Goal: Transaction & Acquisition: Download file/media

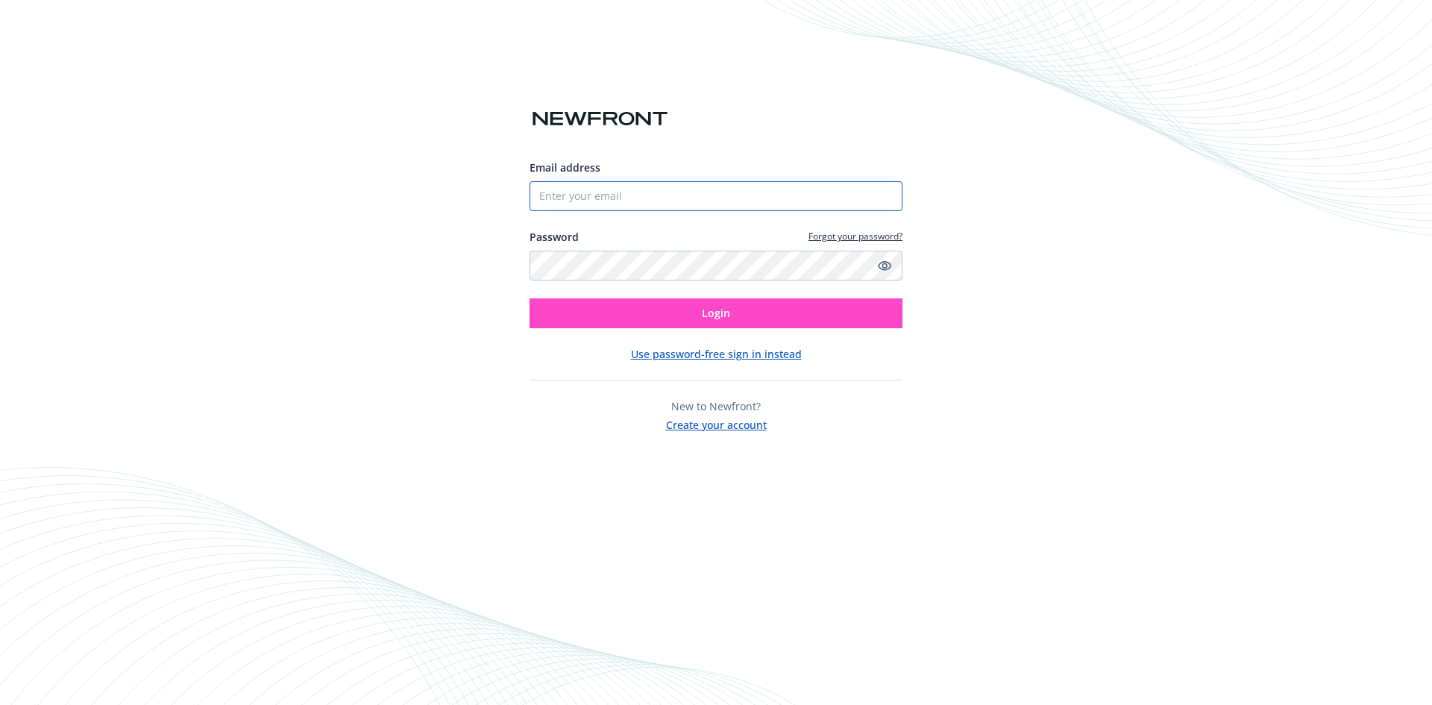
type input "[EMAIL_ADDRESS][DOMAIN_NAME]"
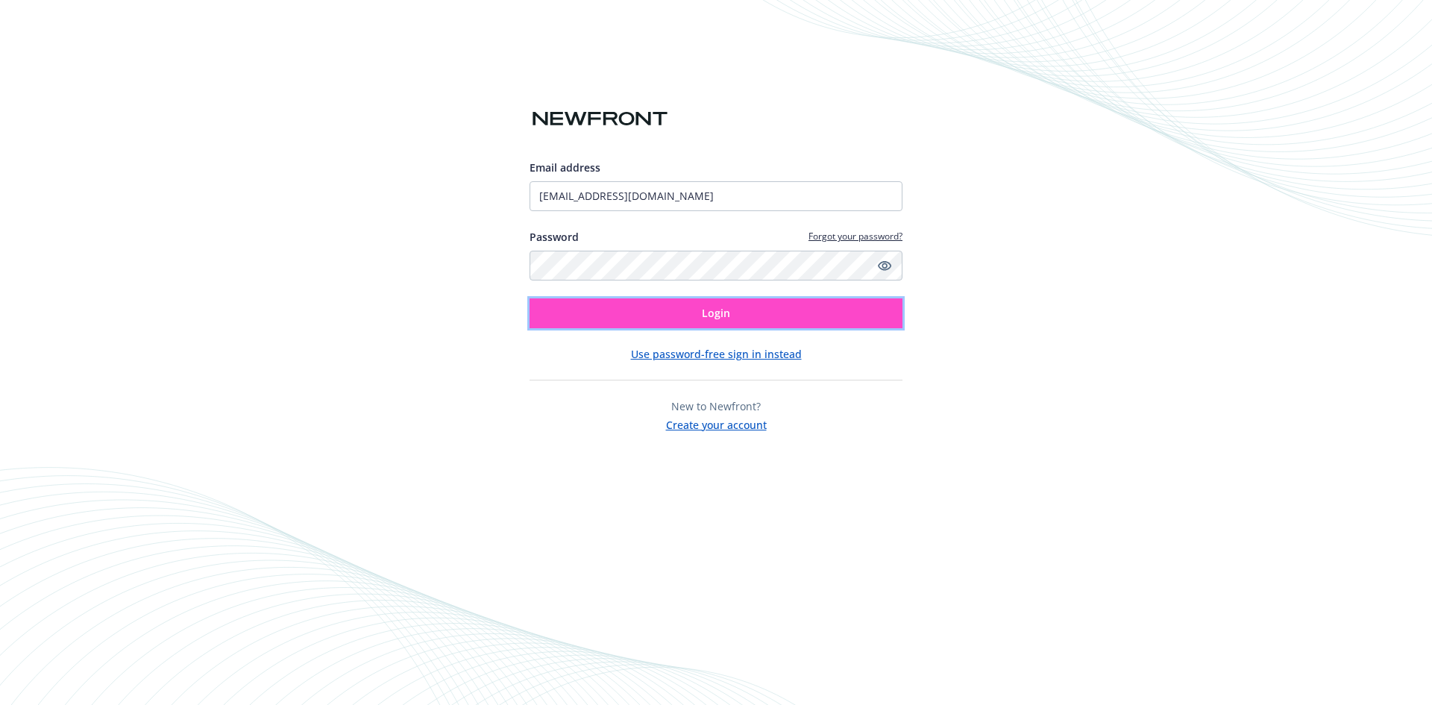
click at [700, 322] on button "Login" at bounding box center [715, 313] width 373 height 30
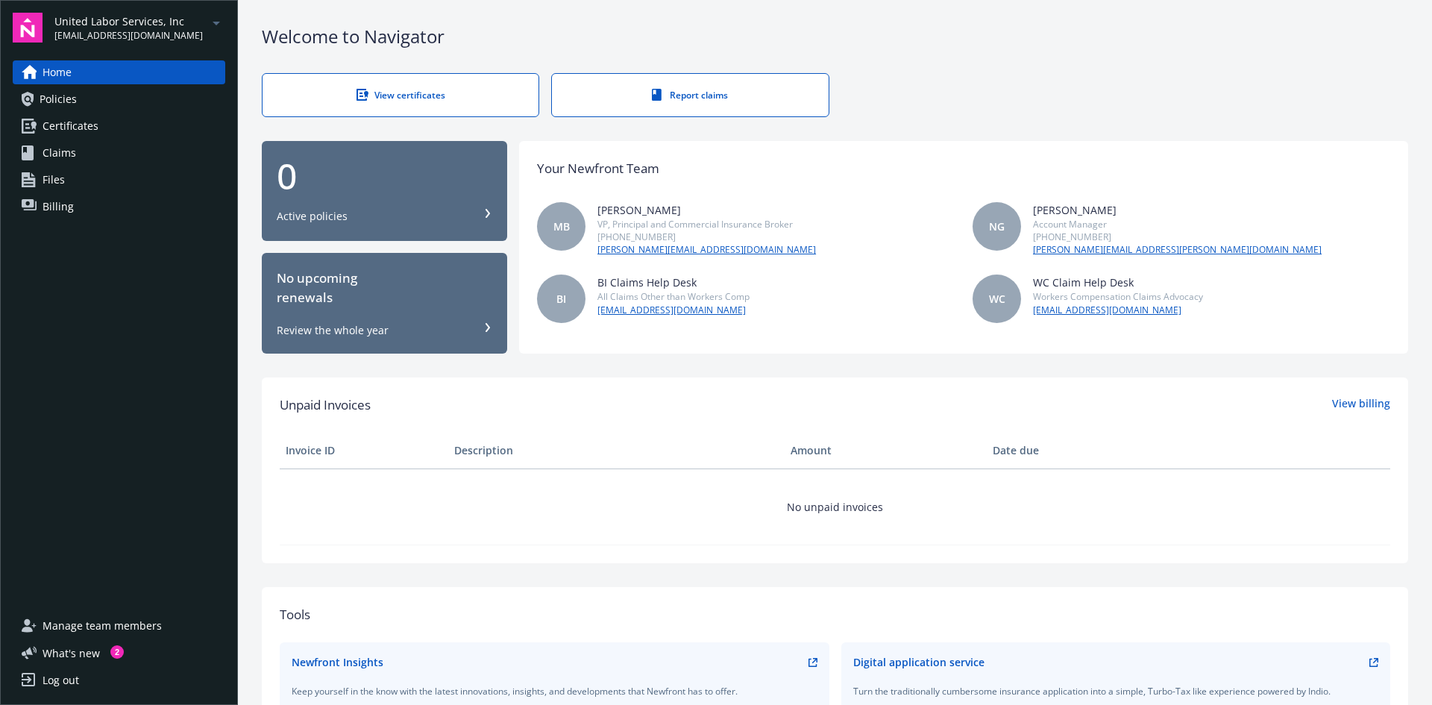
click at [133, 34] on span "[EMAIL_ADDRESS][DOMAIN_NAME]" at bounding box center [128, 35] width 148 height 13
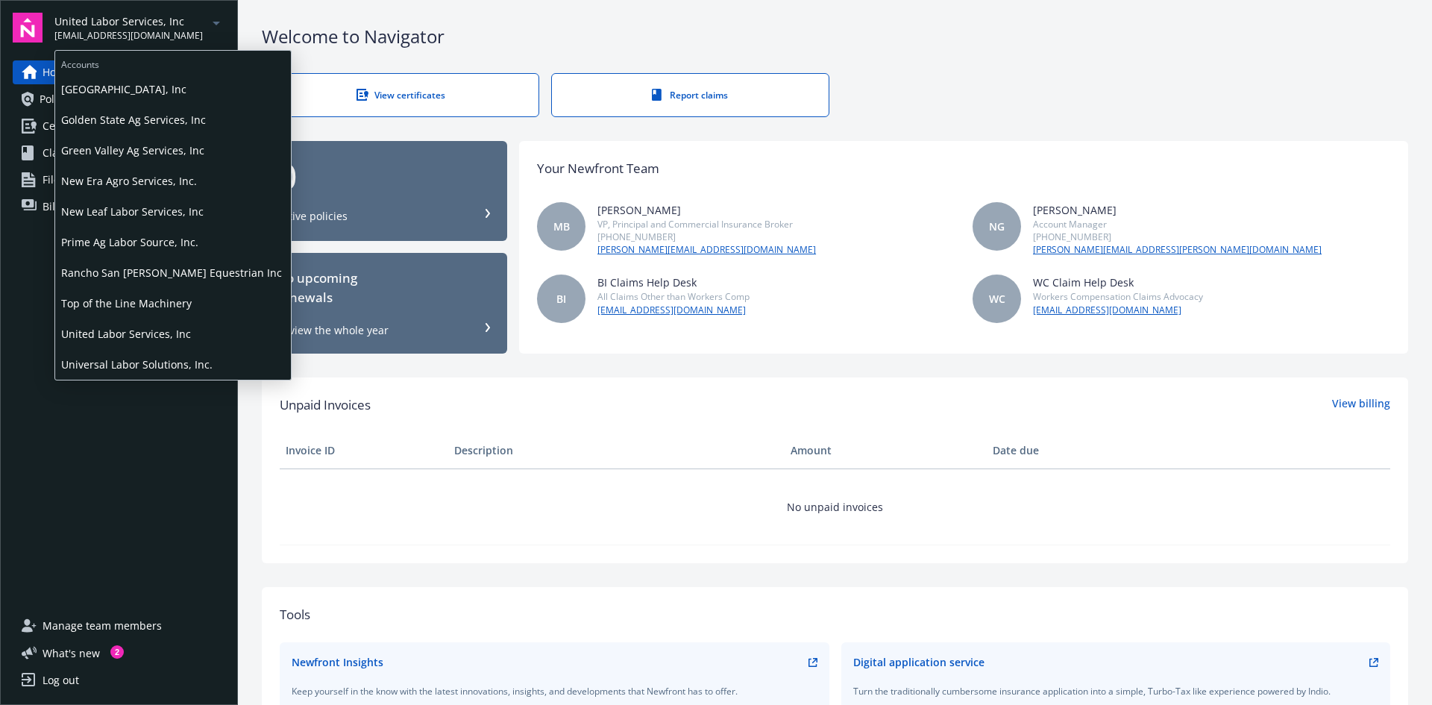
click at [161, 360] on span "Universal Labor Solutions, Inc." at bounding box center [173, 364] width 224 height 31
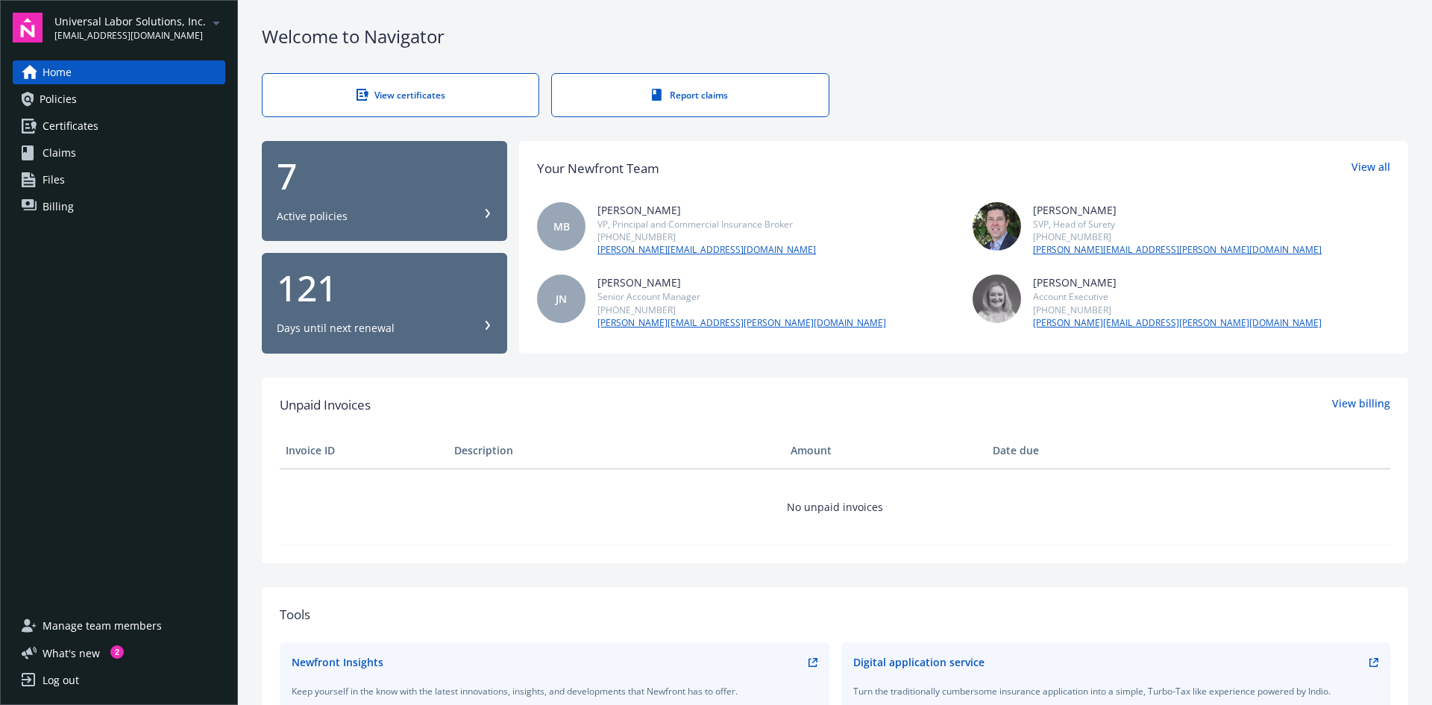
click at [489, 97] on div "View certificates" at bounding box center [400, 95] width 216 height 13
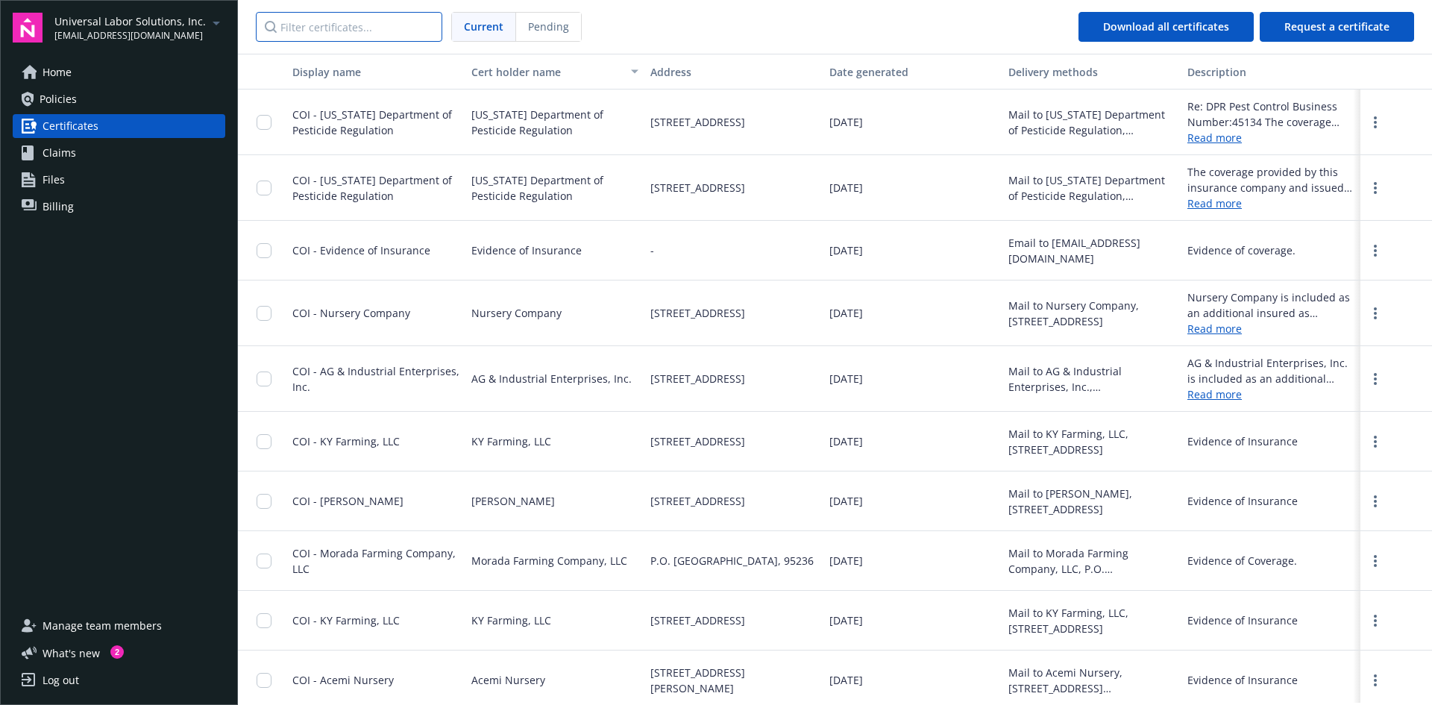
click at [403, 36] on input "Filter certificates..." at bounding box center [349, 27] width 186 height 30
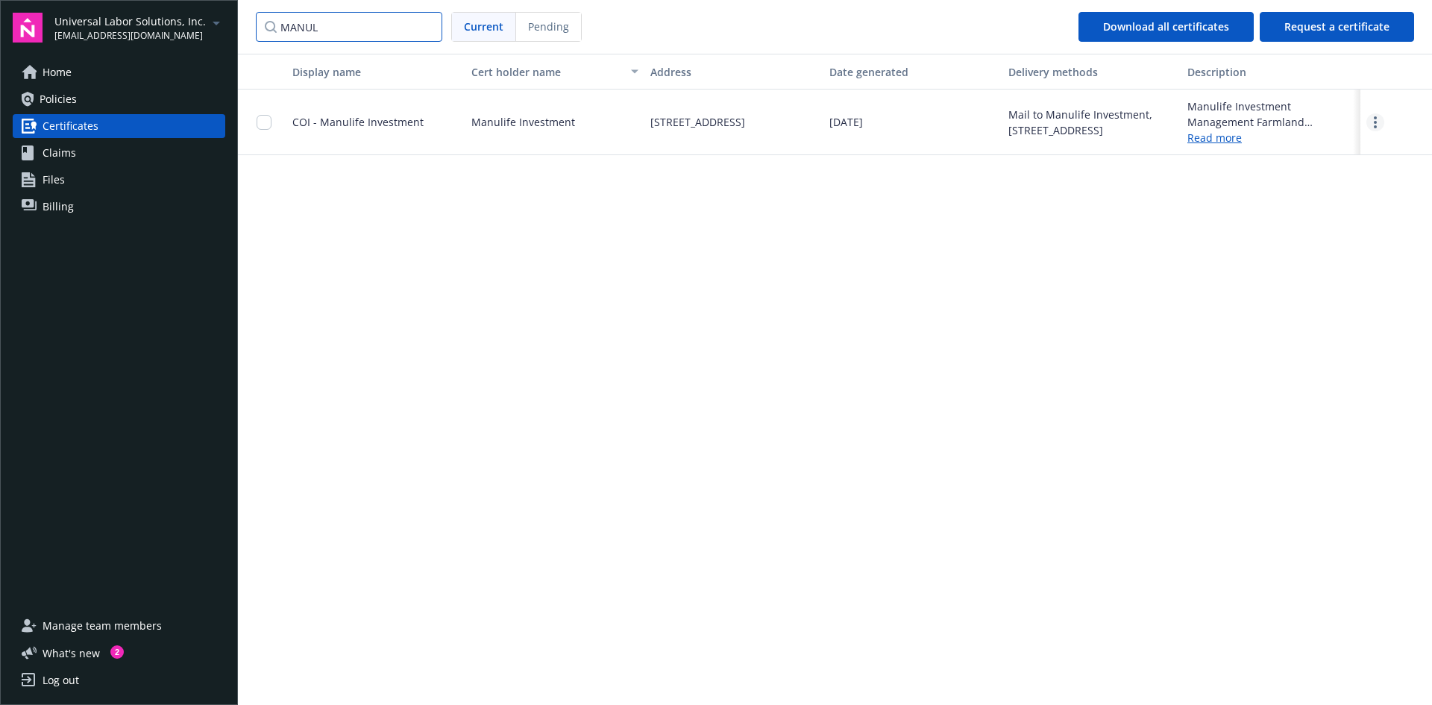
type input "MANUL"
click at [1373, 118] on icon "more" at bounding box center [1374, 122] width 3 height 12
click at [1344, 148] on link "Download" at bounding box center [1334, 153] width 98 height 30
